Goal: Task Accomplishment & Management: Use online tool/utility

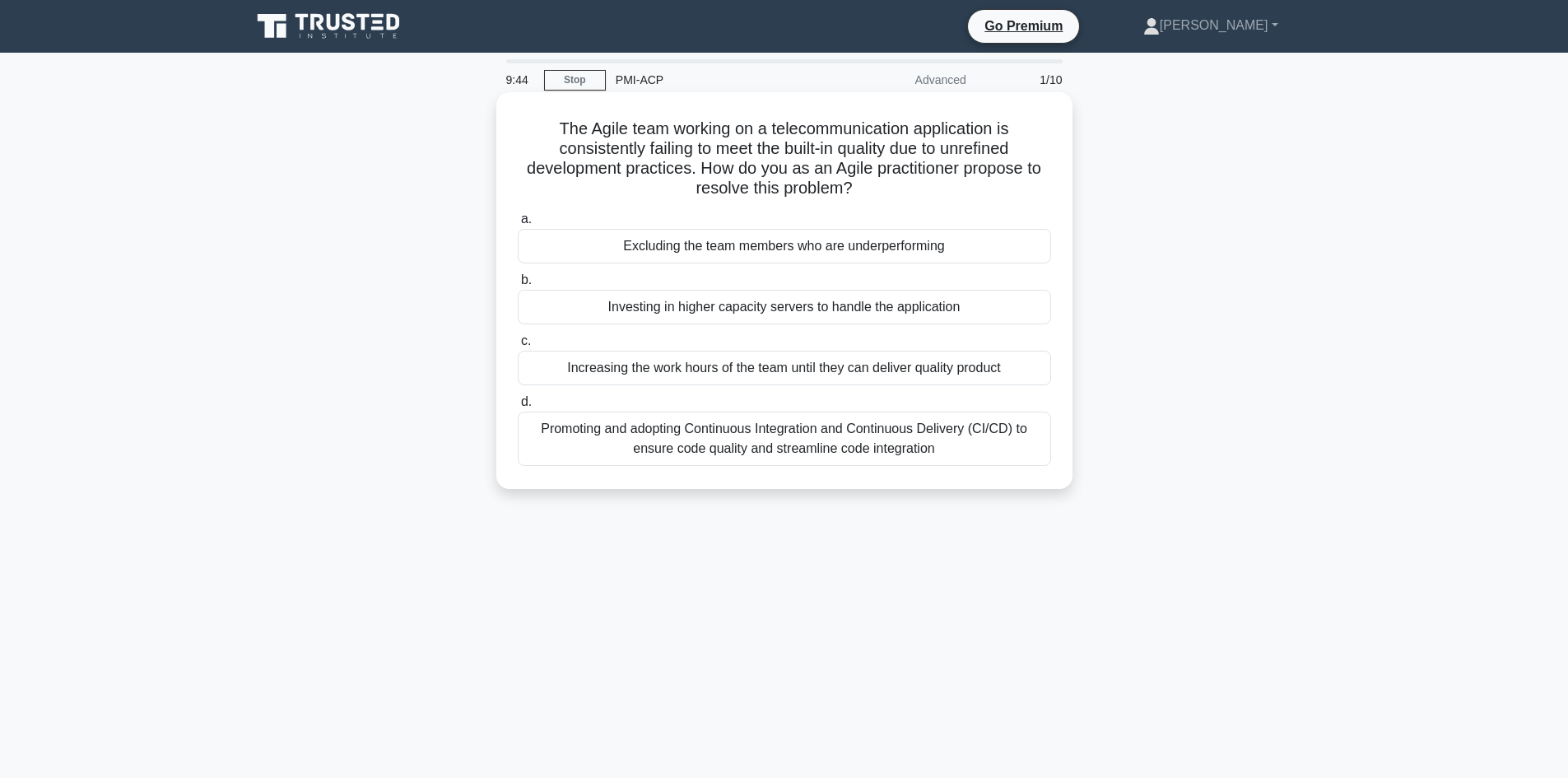
click at [715, 448] on div "Promoting and adopting Continuous Integration and Continuous Delivery (CI/CD) t…" at bounding box center [784, 438] width 533 height 55
click at [518, 407] on input "d. Promoting and adopting Continuous Integration and Continuous Delivery (CI/CD…" at bounding box center [518, 401] width 0 height 11
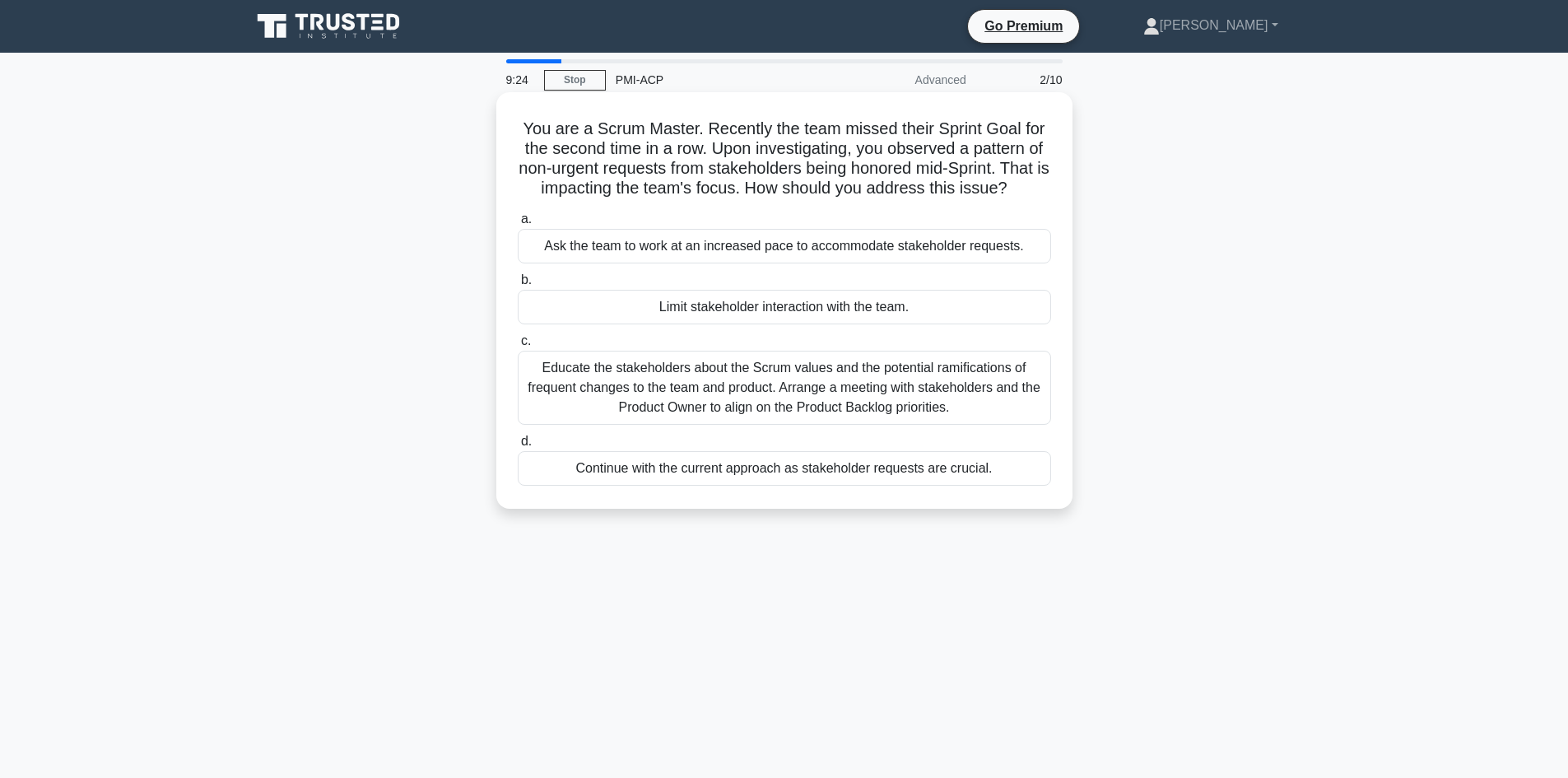
click at [760, 400] on div "Educate the stakeholders about the Scrum values and the potential ramifications…" at bounding box center [784, 388] width 533 height 74
click at [518, 347] on input "c. Educate the stakeholders about the Scrum values and the potential ramificati…" at bounding box center [518, 341] width 0 height 11
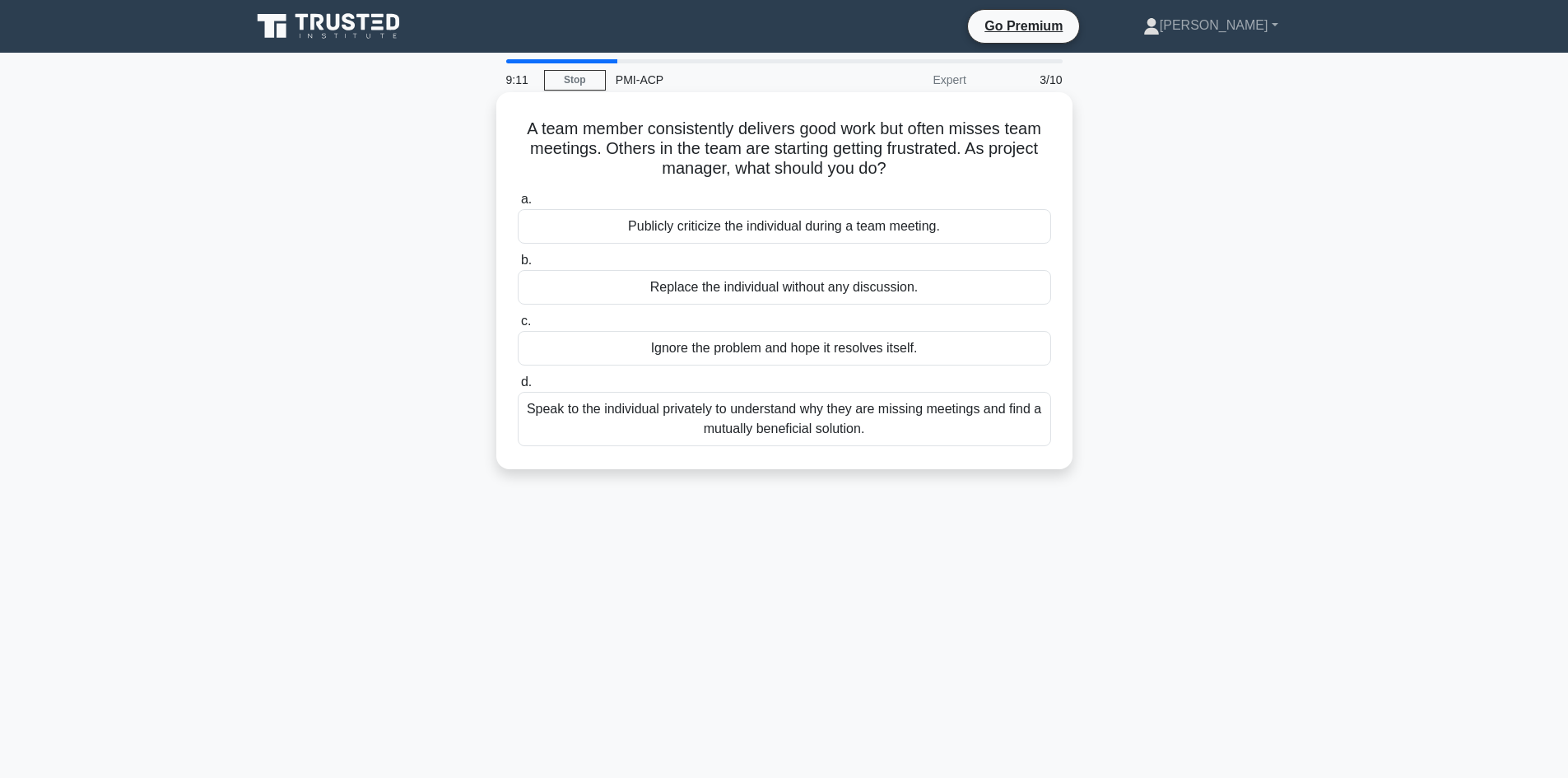
click at [732, 435] on div "Speak to the individual privately to understand why they are missing meetings a…" at bounding box center [784, 418] width 533 height 55
click at [518, 388] on input "d. Speak to the individual privately to understand why they are missing meeting…" at bounding box center [518, 382] width 0 height 11
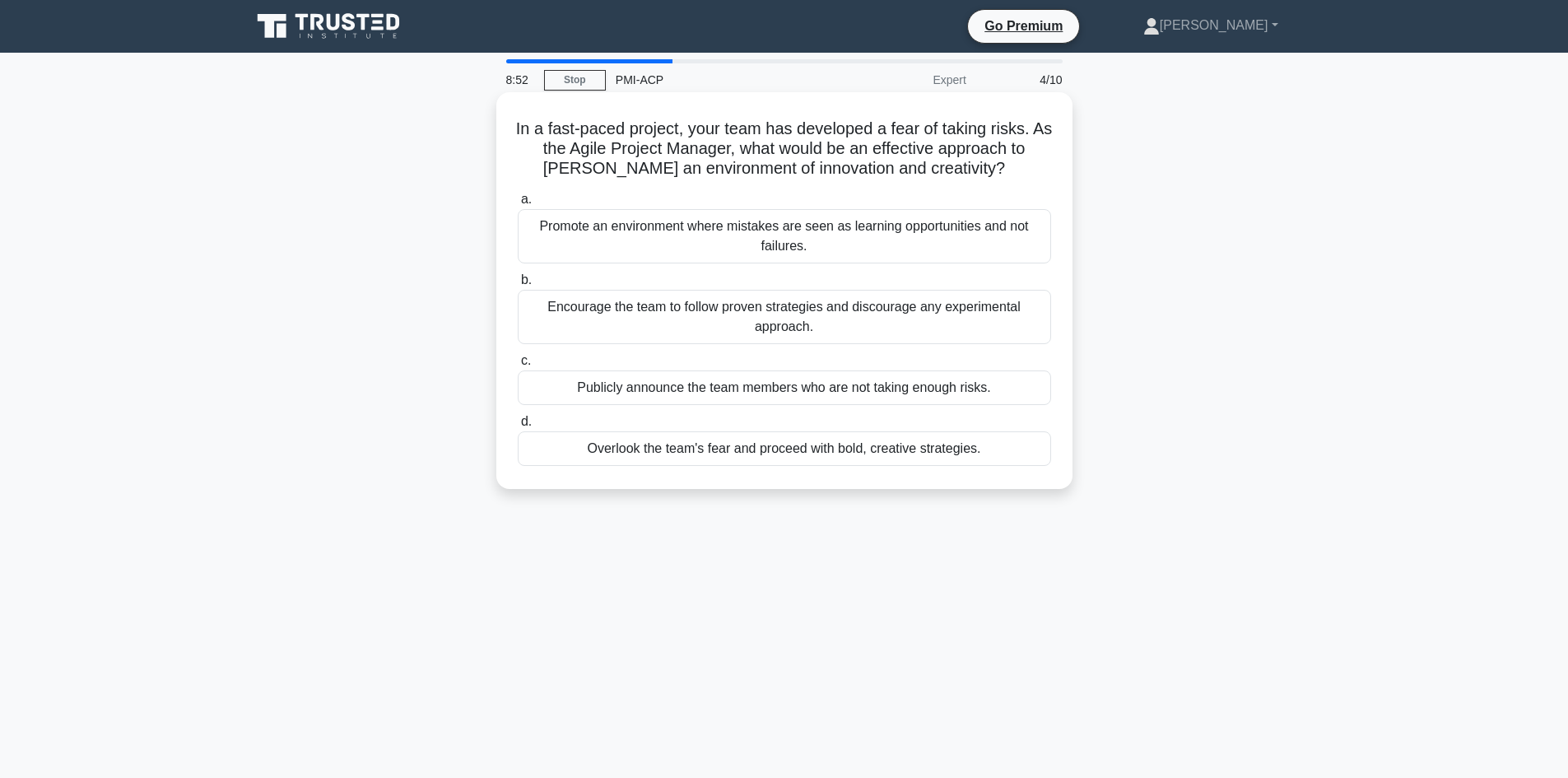
click at [689, 243] on div "Promote an environment where mistakes are seen as learning opportunities and no…" at bounding box center [784, 236] width 533 height 55
click at [518, 205] on input "a. Promote an environment where mistakes are seen as learning opportunities and…" at bounding box center [518, 199] width 0 height 11
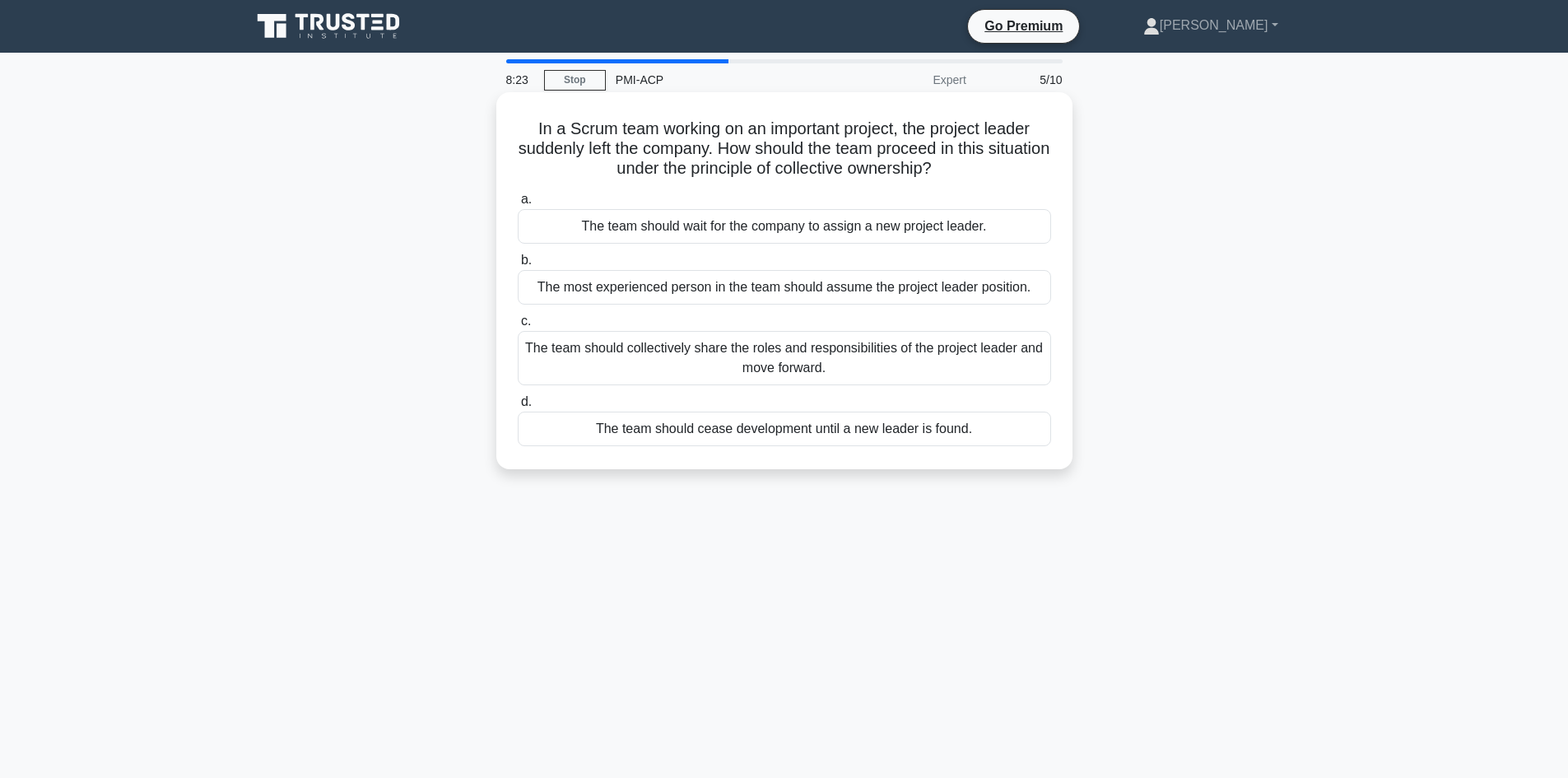
click at [706, 295] on div "The most experienced person in the team should assume the project leader positi…" at bounding box center [784, 287] width 533 height 35
click at [518, 266] on input "b. The most experienced person in the team should assume the project leader pos…" at bounding box center [518, 260] width 0 height 11
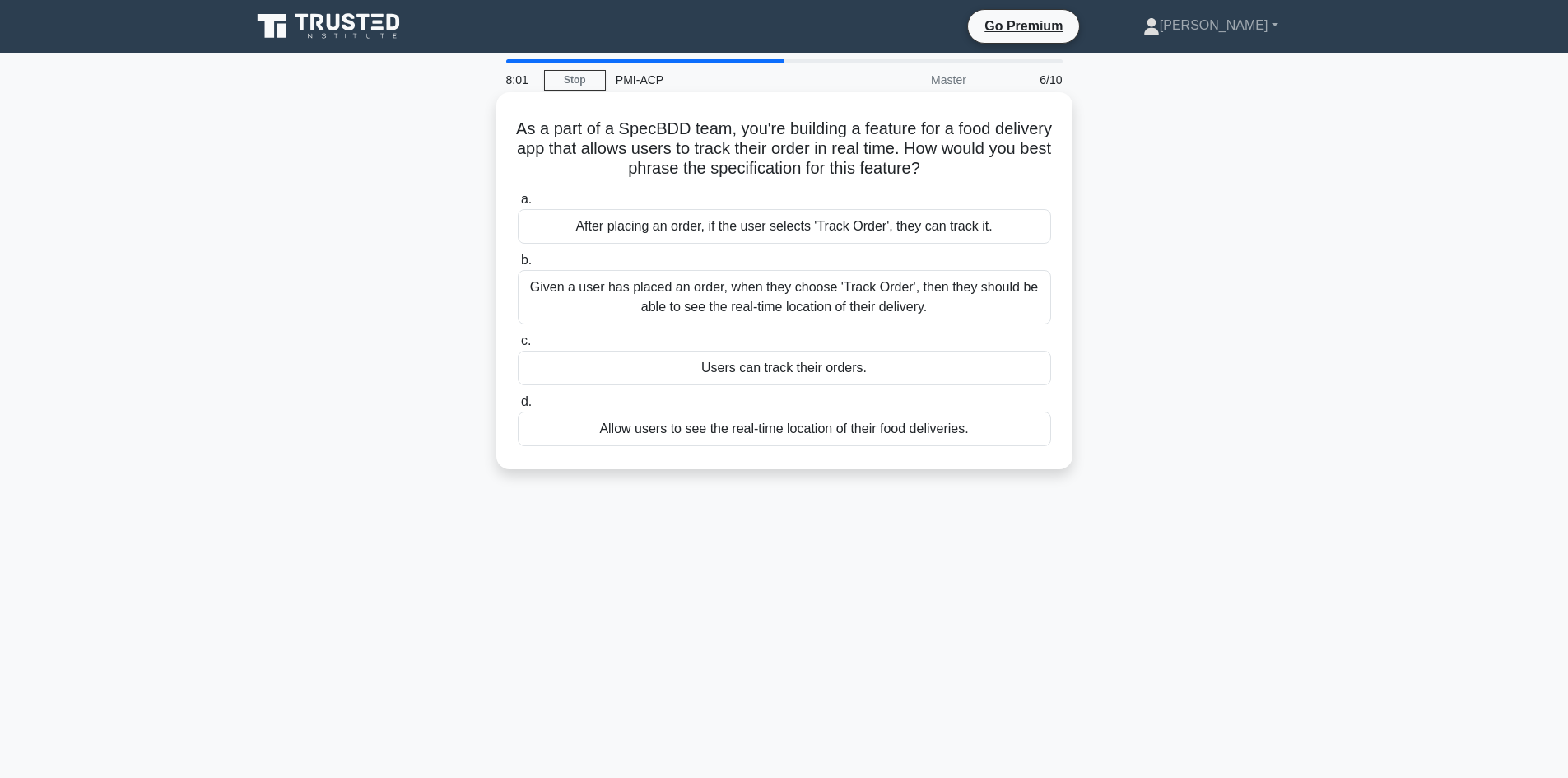
click at [764, 300] on div "Given a user has placed an order, when they choose 'Track Order', then they sho…" at bounding box center [784, 297] width 533 height 55
click at [518, 266] on input "b. Given a user has placed an order, when they choose 'Track Order', then they …" at bounding box center [518, 260] width 0 height 11
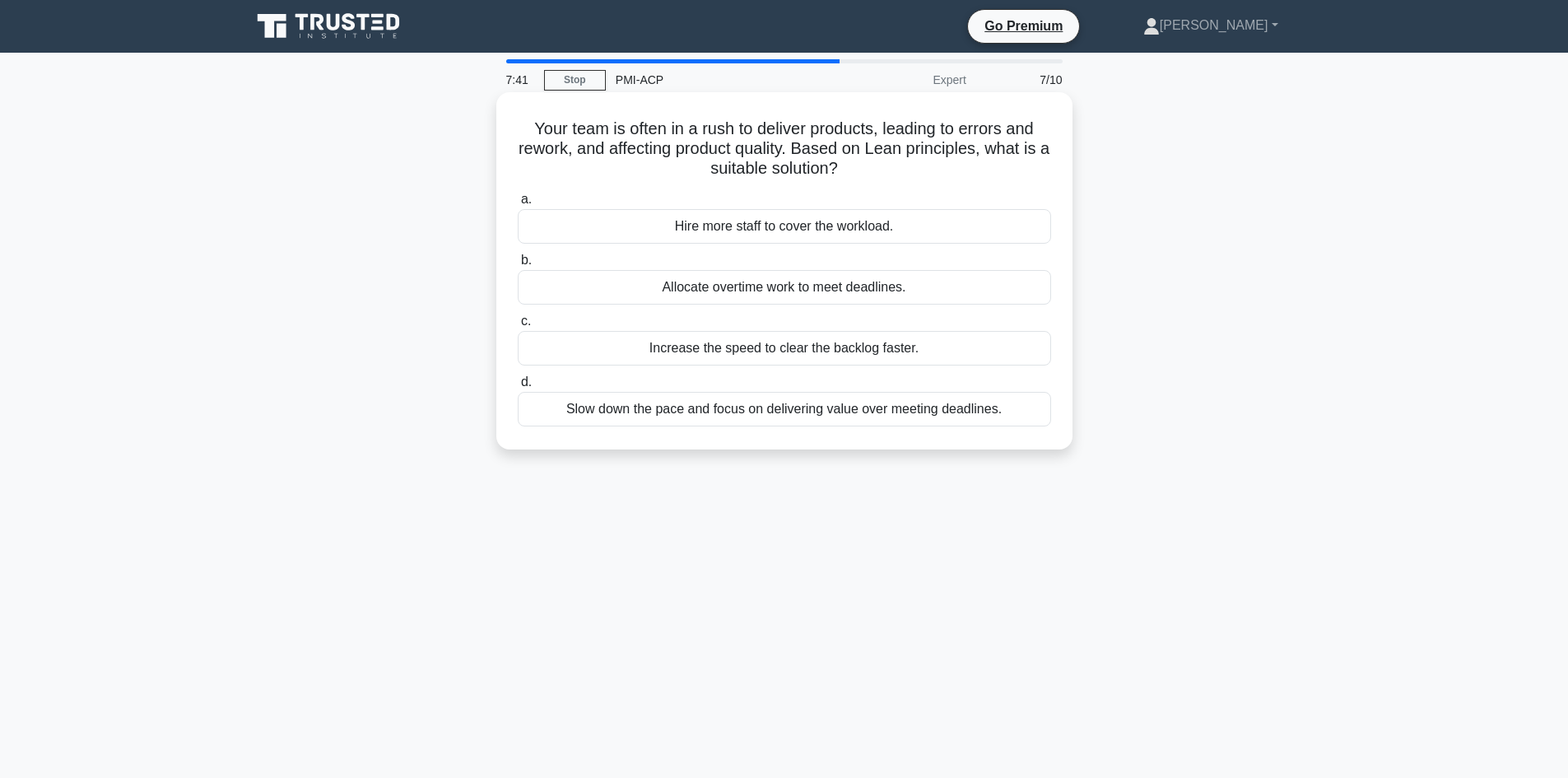
click at [697, 418] on div "Slow down the pace and focus on delivering value over meeting deadlines." at bounding box center [784, 408] width 533 height 35
click at [518, 388] on input "d. Slow down the pace and focus on delivering value over meeting deadlines." at bounding box center [518, 382] width 0 height 11
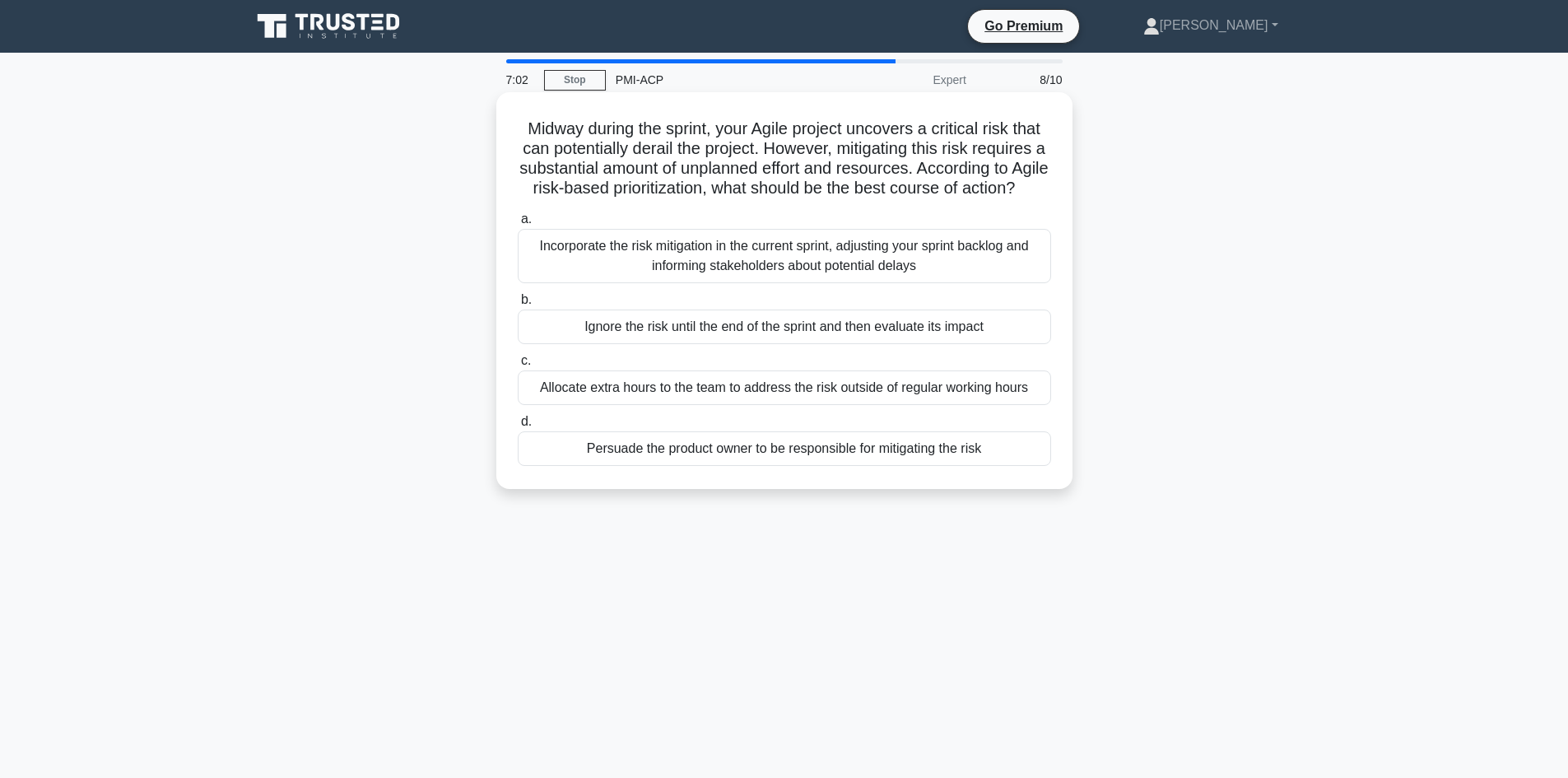
click at [767, 283] on div "Incorporate the risk mitigation in the current sprint, adjusting your sprint ba…" at bounding box center [784, 256] width 533 height 55
click at [518, 225] on input "a. Incorporate the risk mitigation in the current sprint, adjusting your sprint…" at bounding box center [518, 219] width 0 height 11
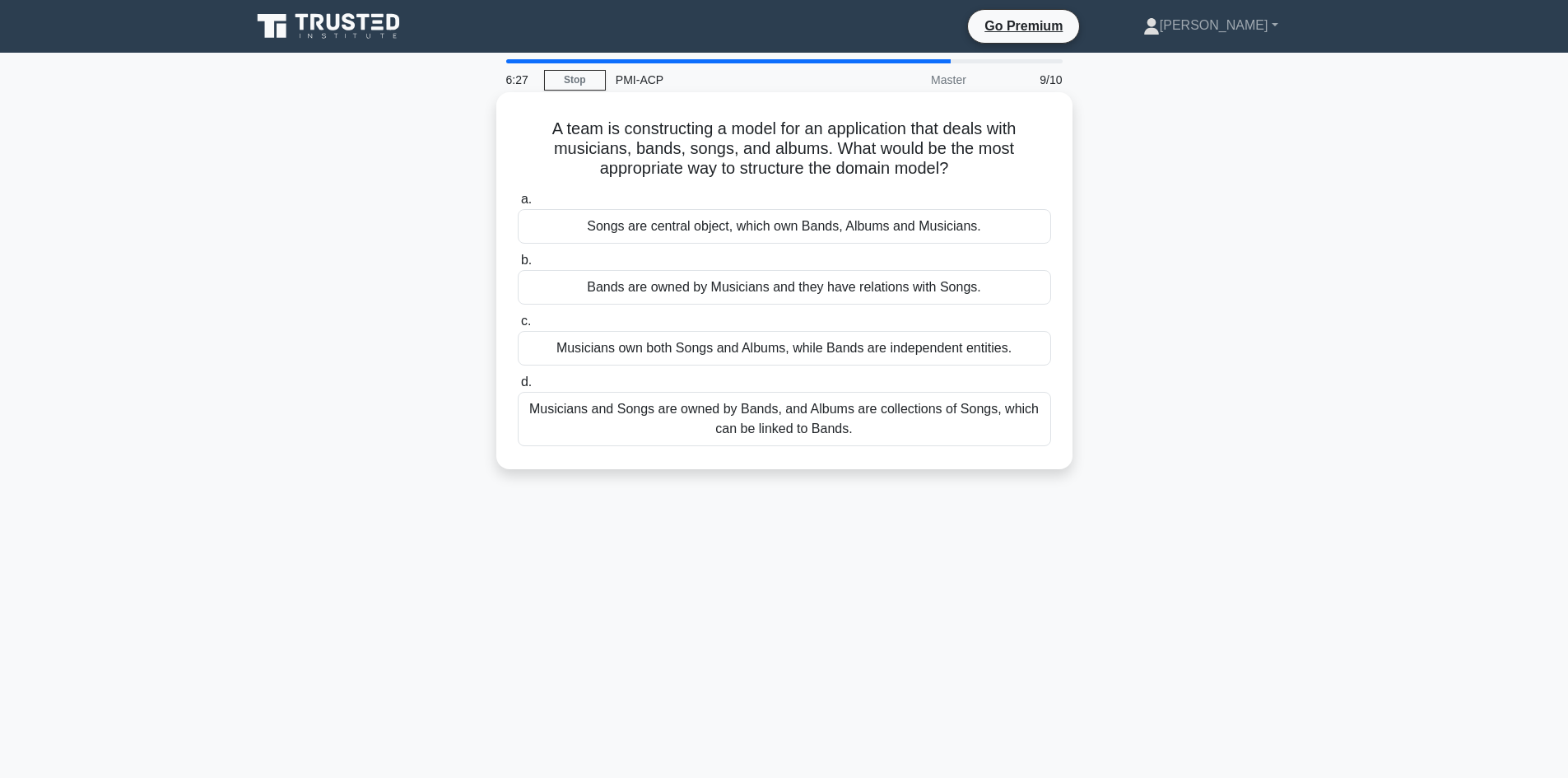
click at [724, 427] on div "Musicians and Songs are owned by Bands, and Albums are collections of Songs, wh…" at bounding box center [784, 418] width 533 height 55
click at [518, 388] on input "d. Musicians and Songs are owned by Bands, and Albums are collections of Songs,…" at bounding box center [518, 382] width 0 height 11
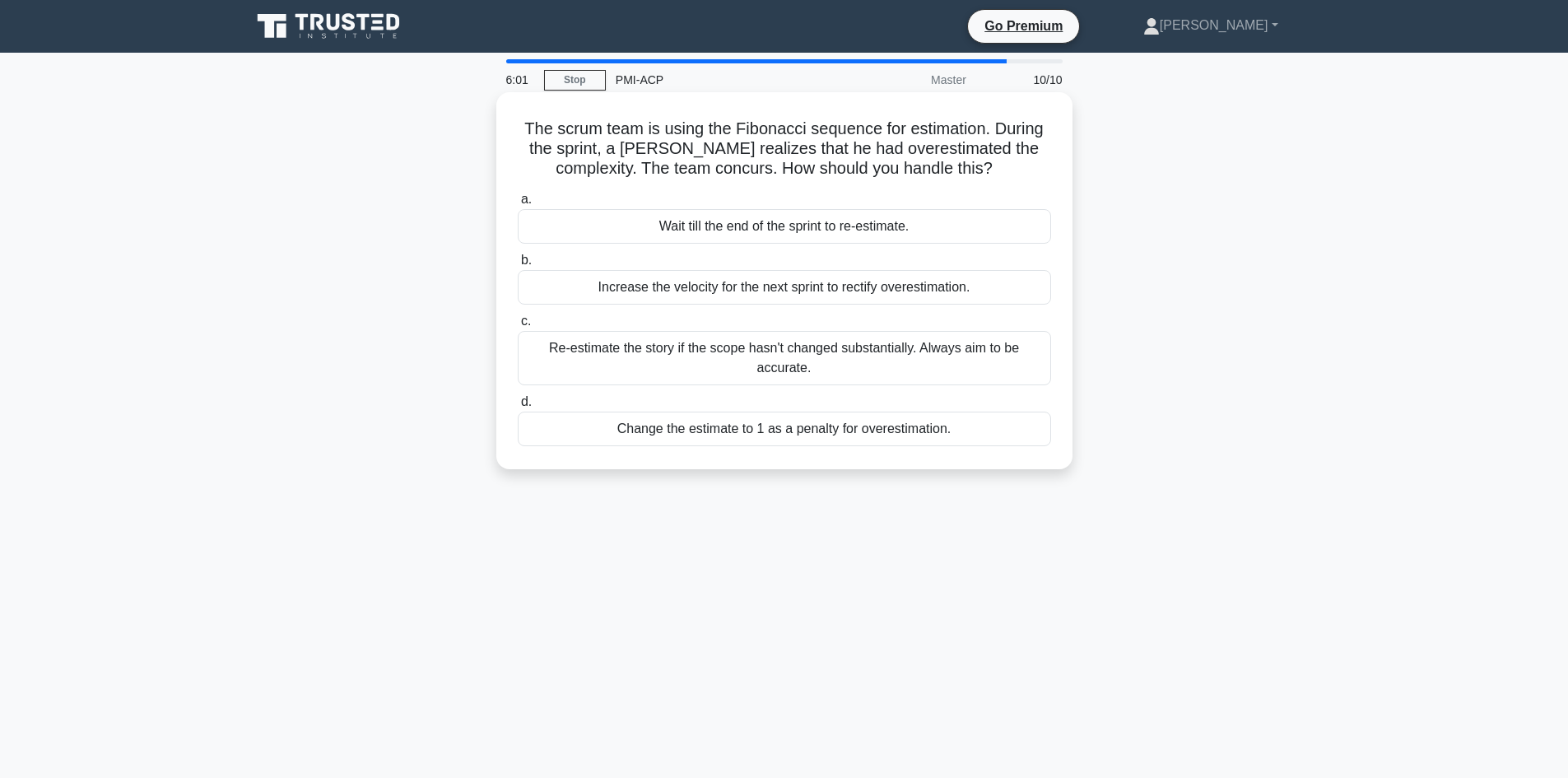
click at [763, 232] on div "Wait till the end of the sprint to re-estimate." at bounding box center [784, 226] width 533 height 35
click at [518, 205] on input "a. Wait till the end of the sprint to re-estimate." at bounding box center [518, 199] width 0 height 11
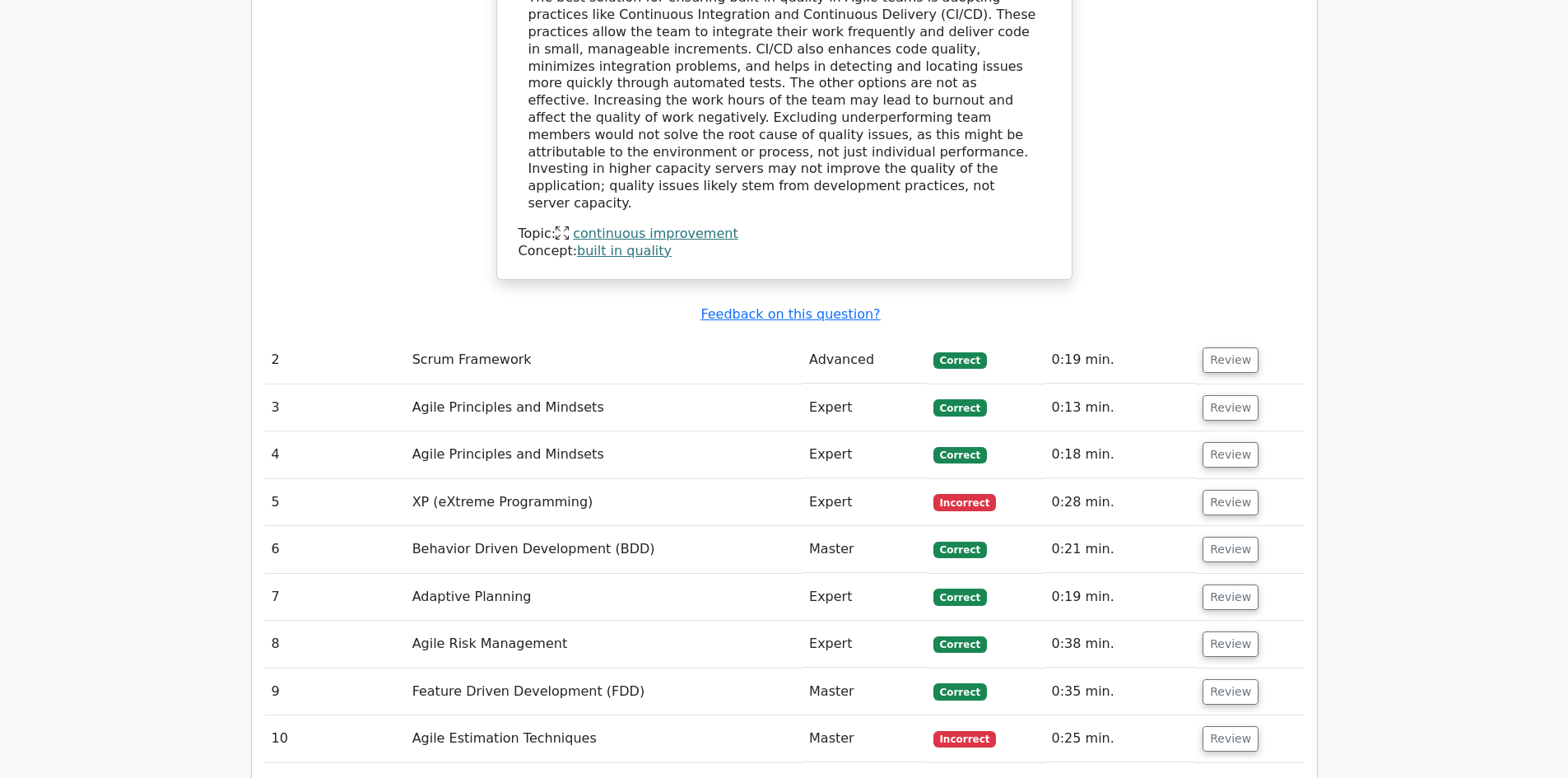
scroll to position [2058, 0]
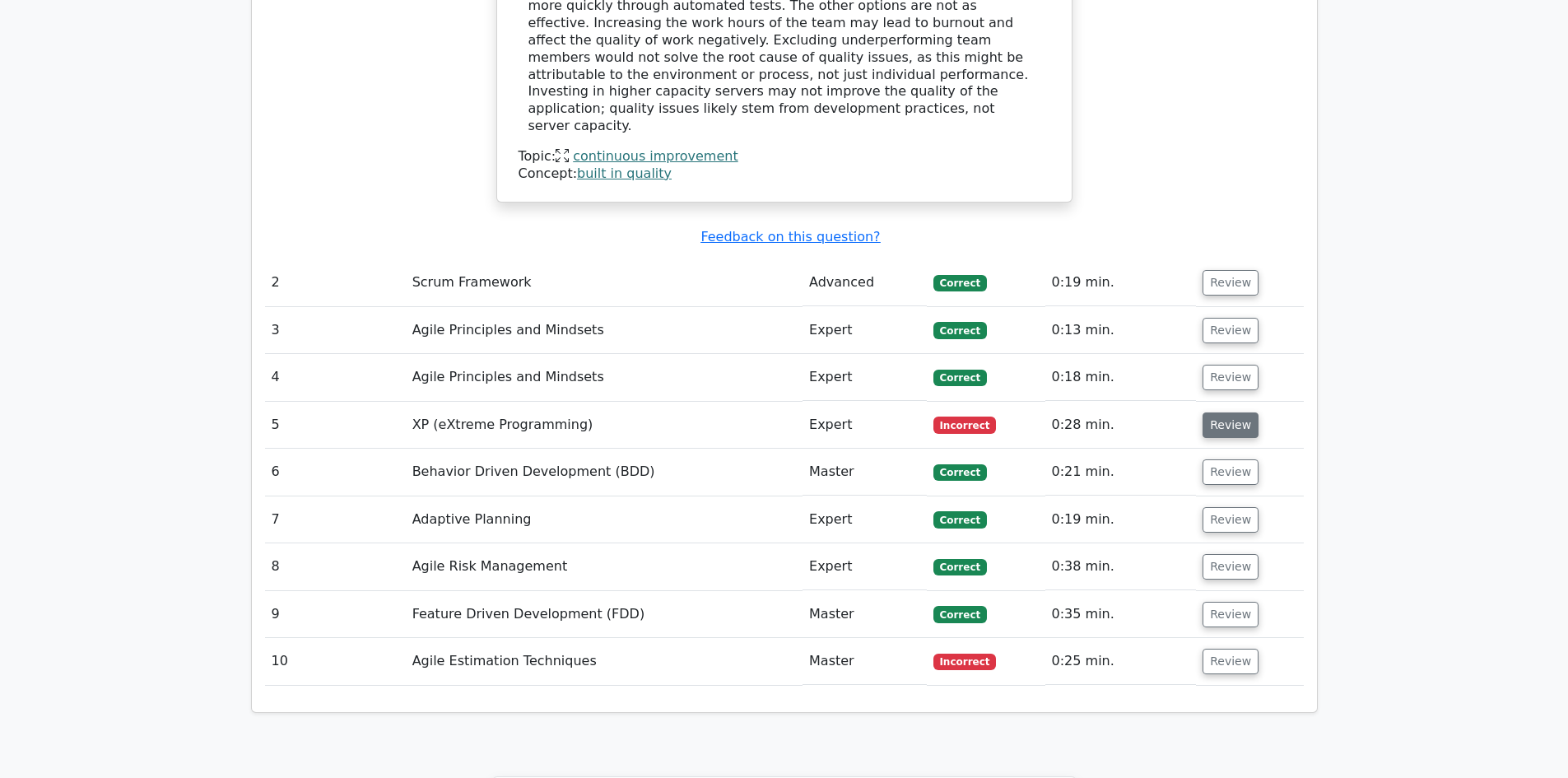
click at [1217, 412] on button "Review" at bounding box center [1230, 425] width 56 height 26
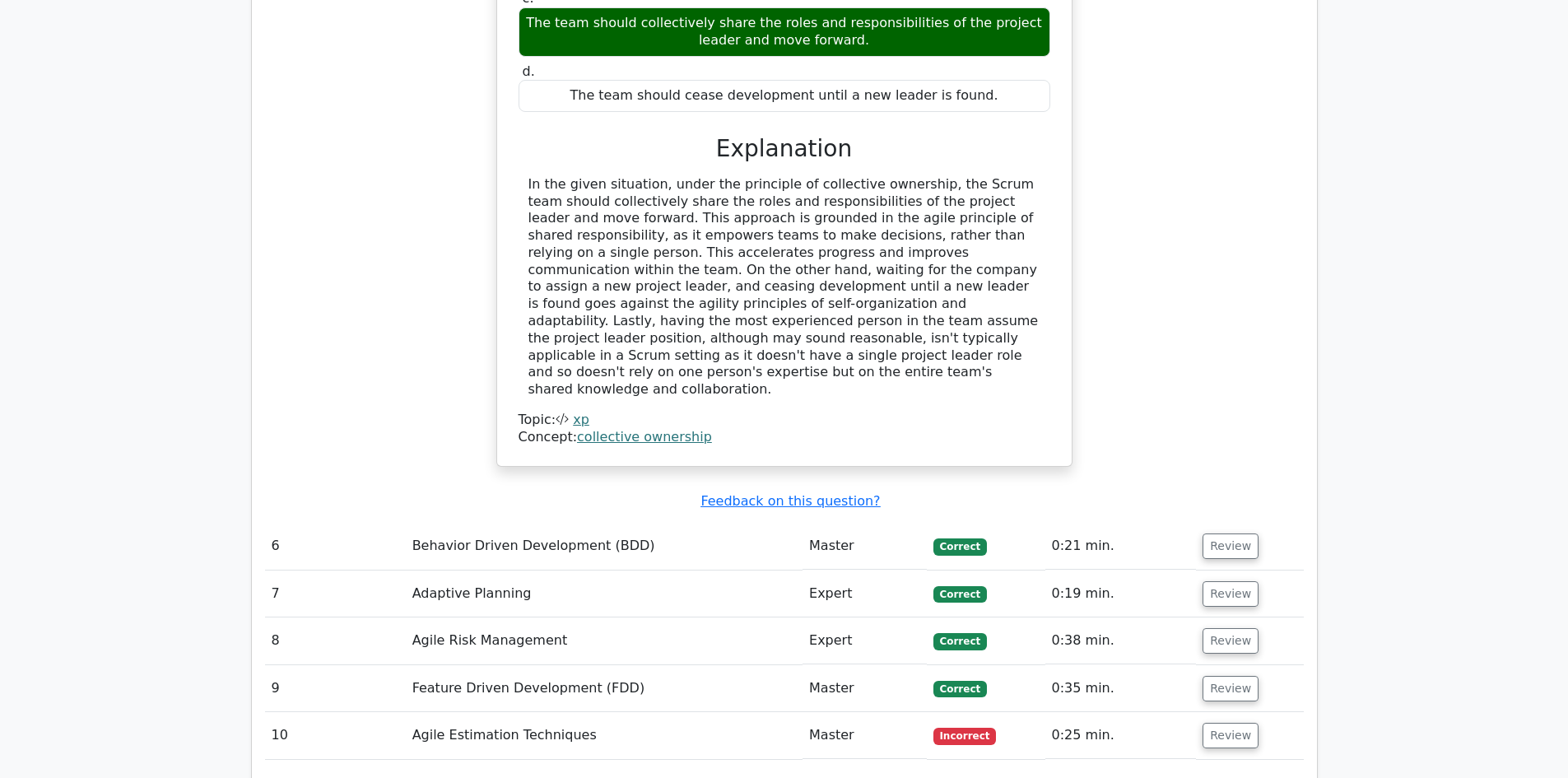
scroll to position [2798, 0]
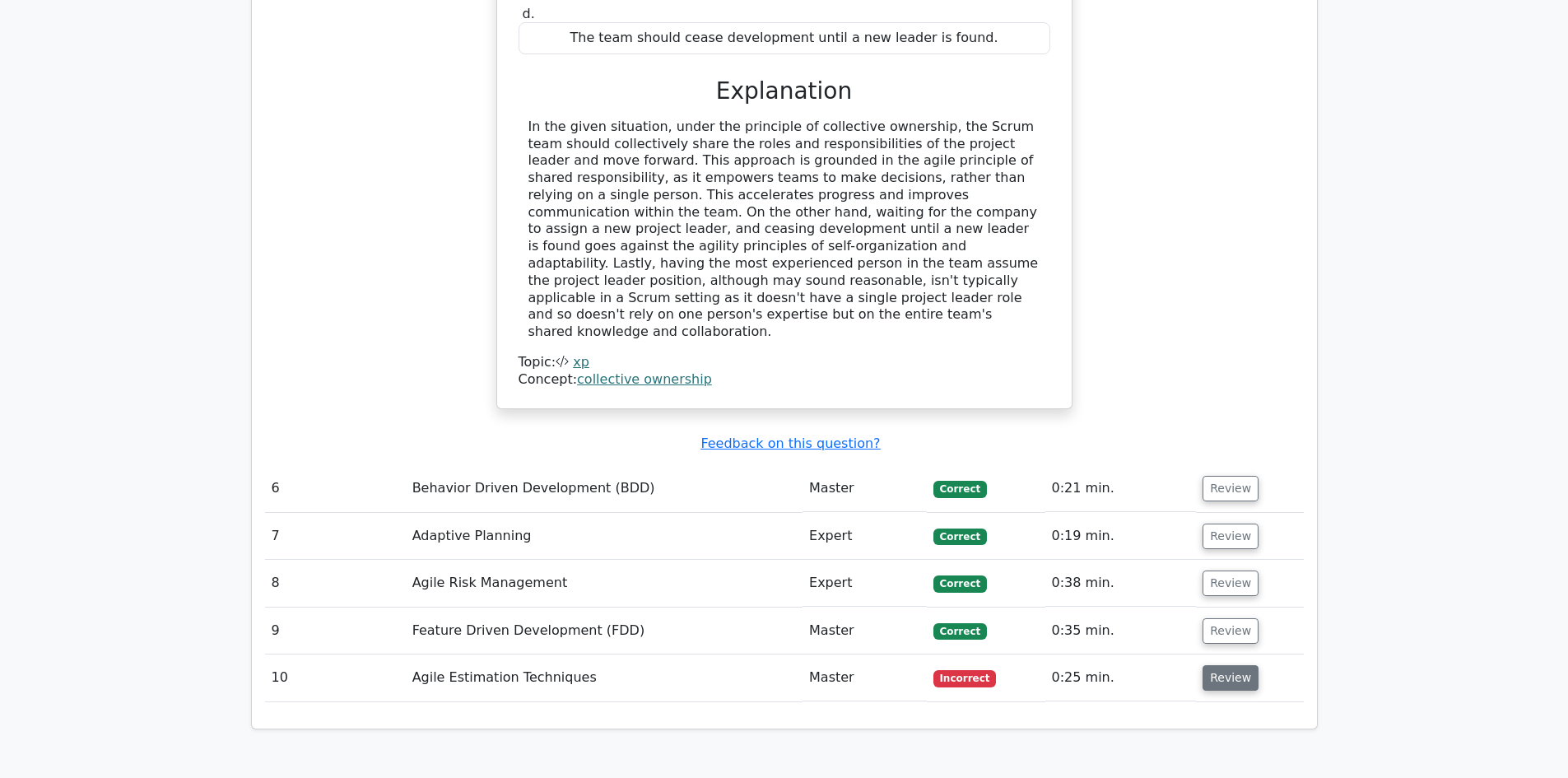
click at [1222, 665] on button "Review" at bounding box center [1230, 678] width 56 height 26
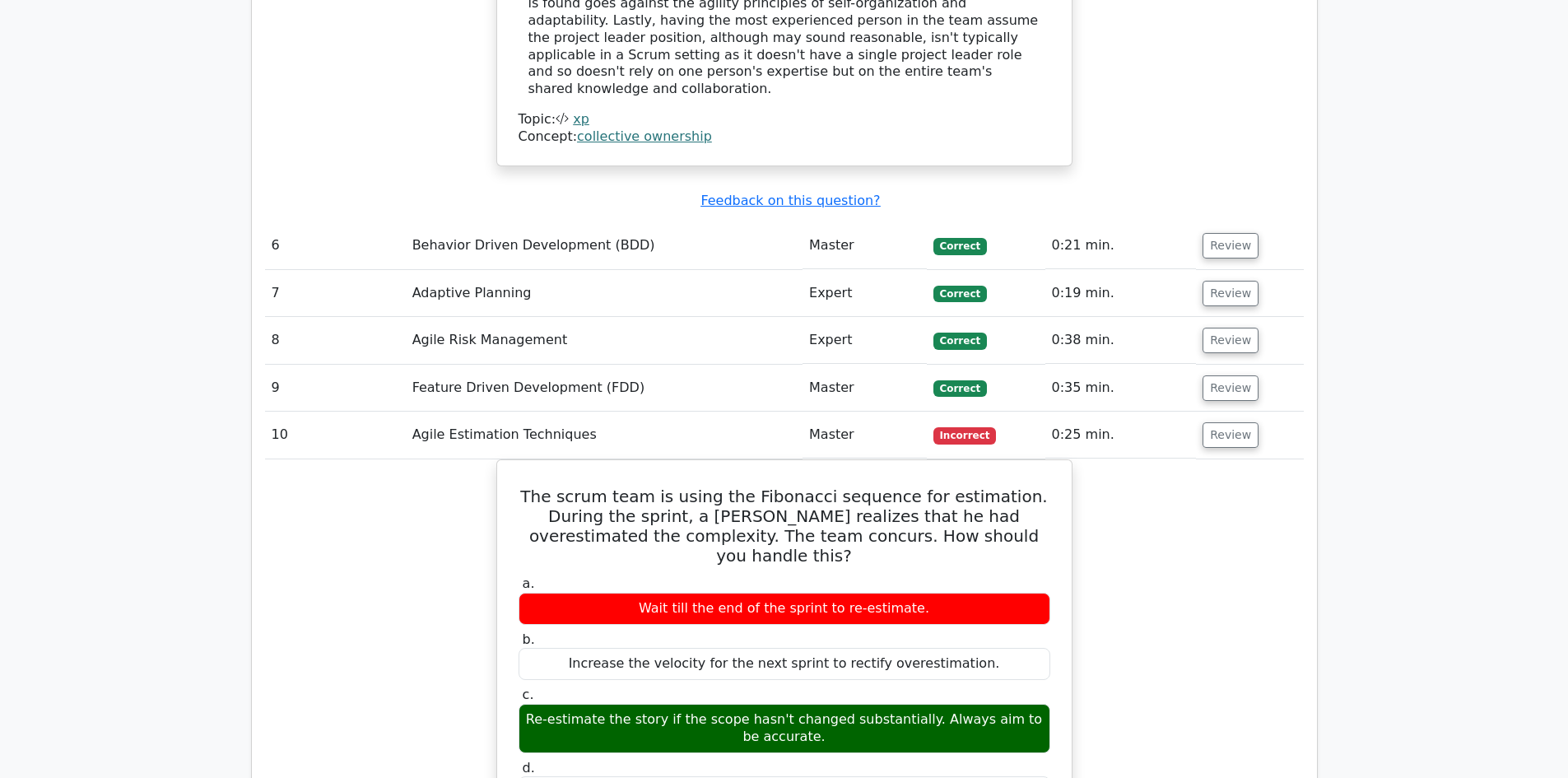
scroll to position [3045, 0]
